Goal: Task Accomplishment & Management: Use online tool/utility

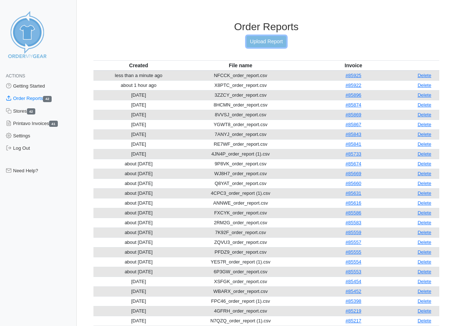
click at [262, 40] on link "Upload Report" at bounding box center [265, 41] width 39 height 11
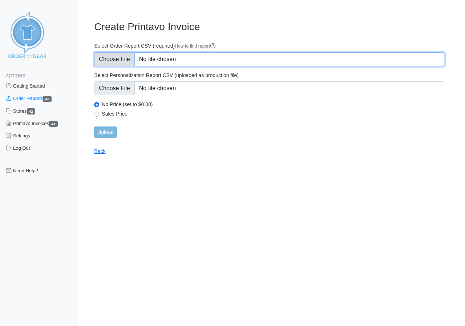
click at [118, 59] on input "Select Order Report CSV (required) How to find report" at bounding box center [269, 59] width 350 height 14
type input "C:\fakepath\W8HPH_order_report.csv"
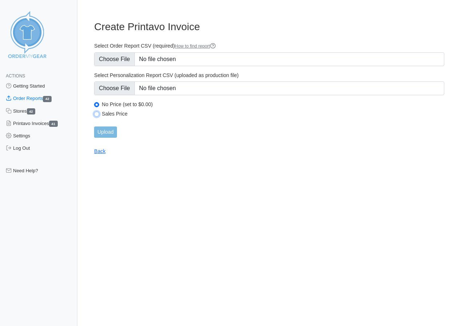
click at [97, 114] on input "Sales Price" at bounding box center [96, 114] width 5 height 5
radio input "true"
click at [106, 130] on input "Upload" at bounding box center [105, 131] width 23 height 11
